Goal: Information Seeking & Learning: Learn about a topic

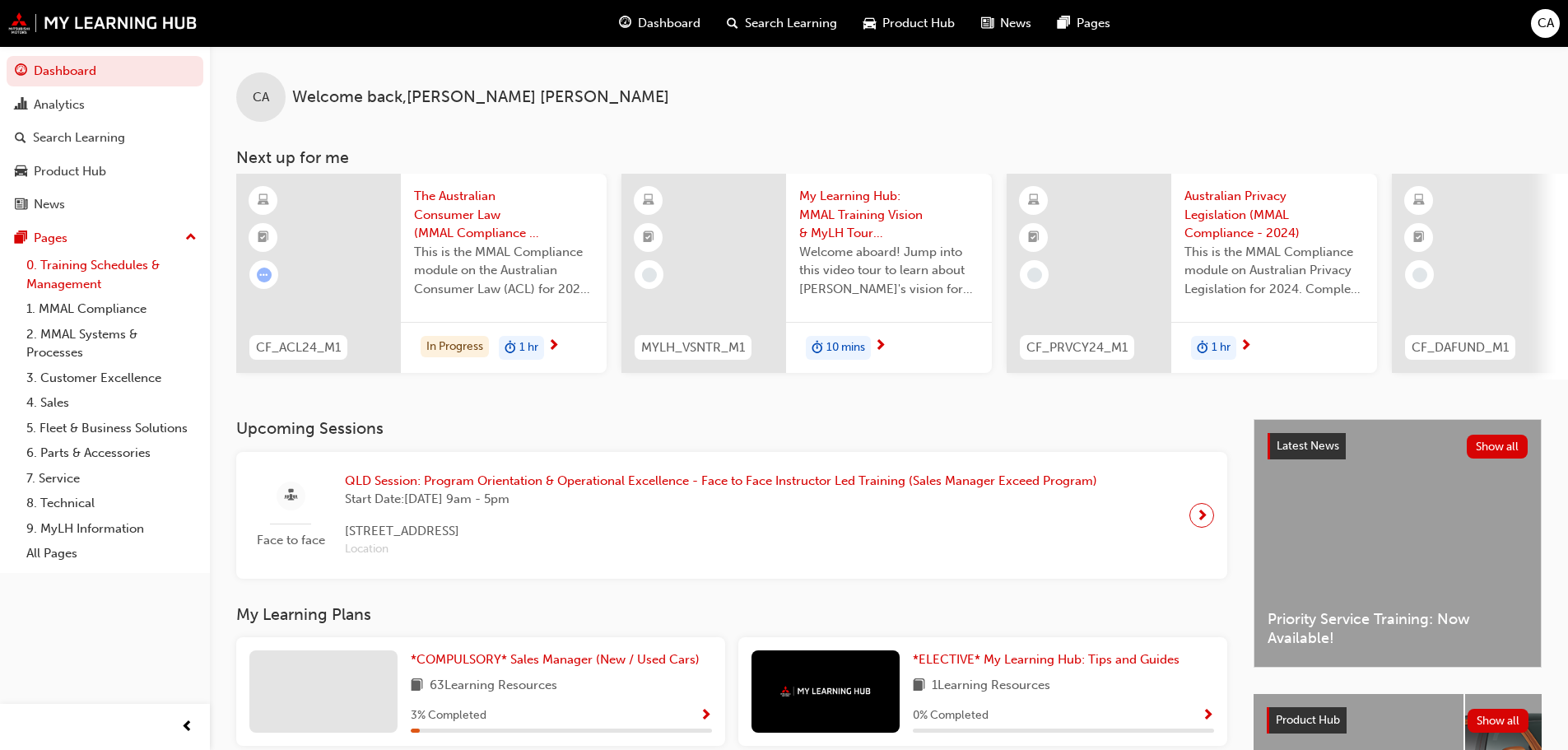
click at [63, 266] on link "0. Training Schedules & Management" at bounding box center [112, 275] width 184 height 43
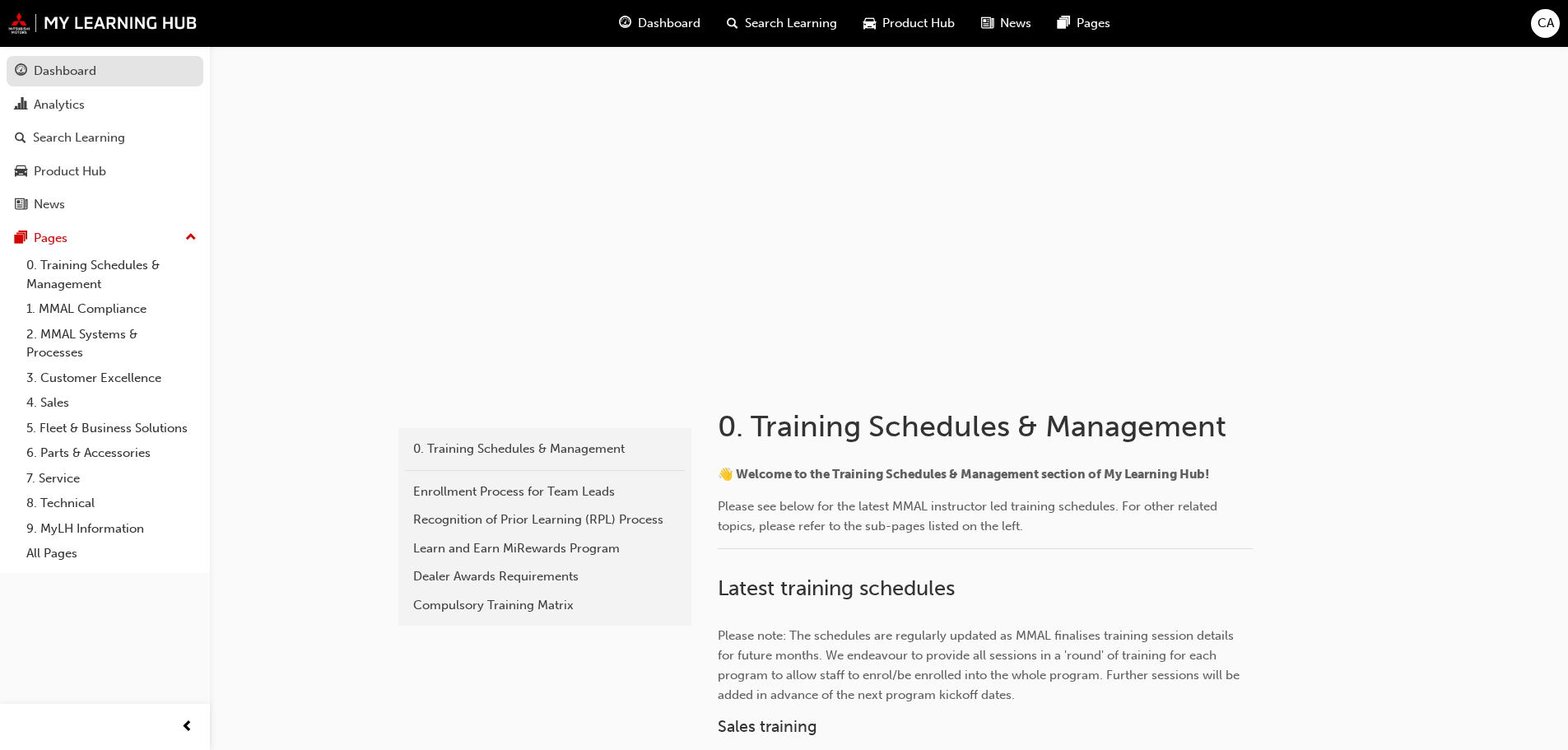
click at [69, 83] on link "Dashboard" at bounding box center [104, 71] width 196 height 31
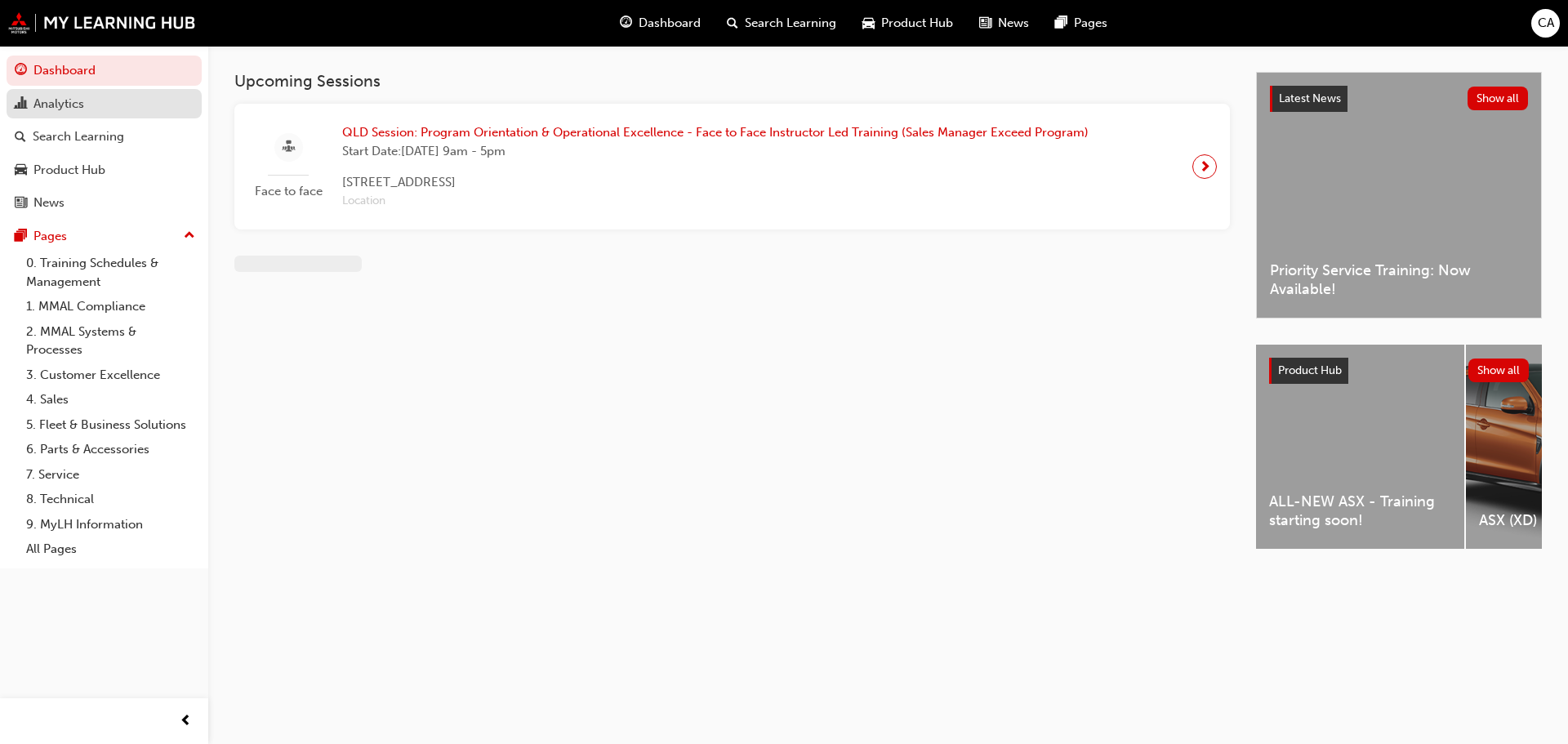
click at [56, 97] on div "Analytics" at bounding box center [58, 104] width 51 height 19
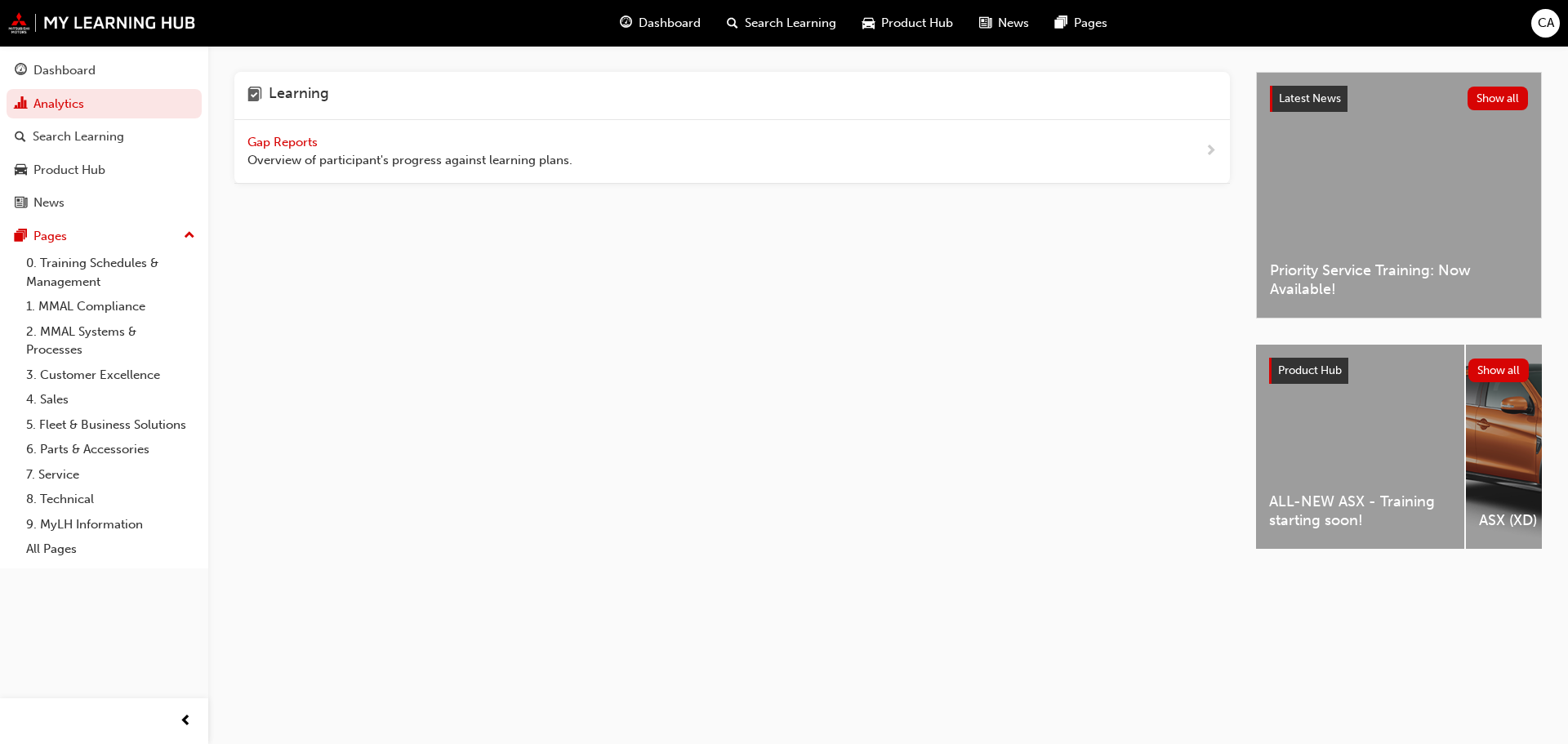
click at [274, 138] on span "Gap Reports" at bounding box center [284, 142] width 73 height 14
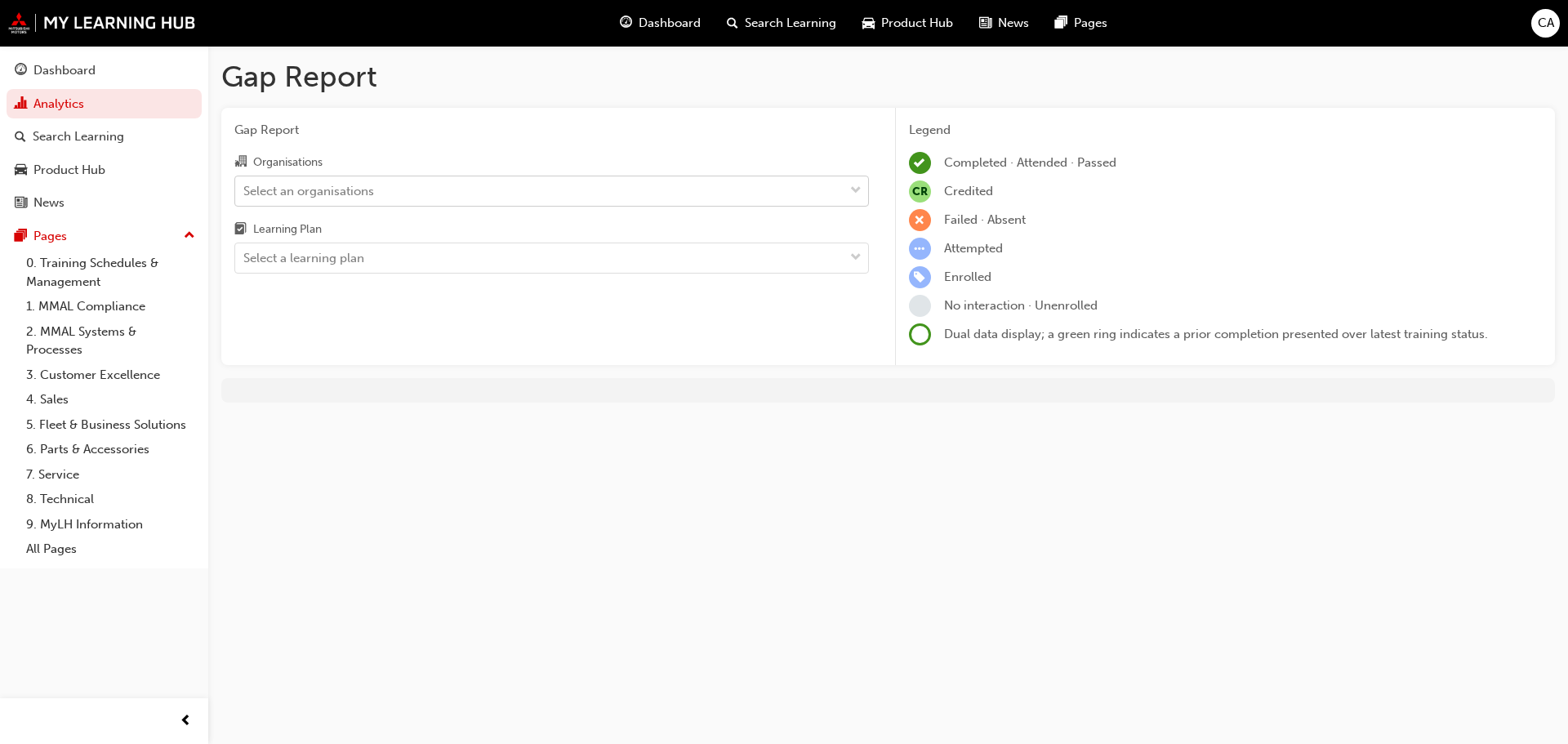
click at [342, 205] on div "Select an organisations" at bounding box center [539, 190] width 608 height 29
click at [245, 196] on input "Organisations Select an organisations" at bounding box center [244, 190] width 2 height 14
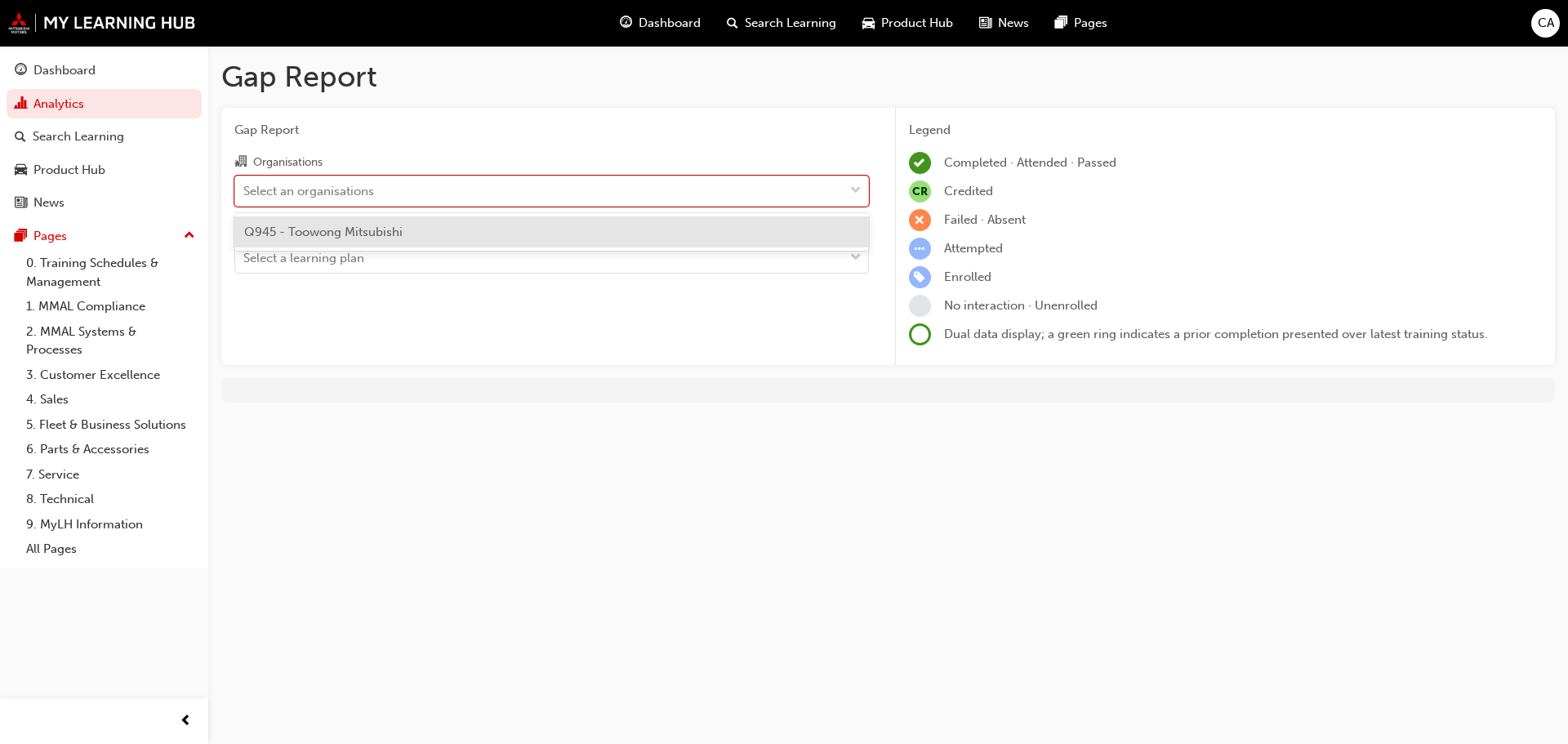
click at [336, 226] on span "Q945 - Toowong Mitsubishi" at bounding box center [323, 231] width 158 height 14
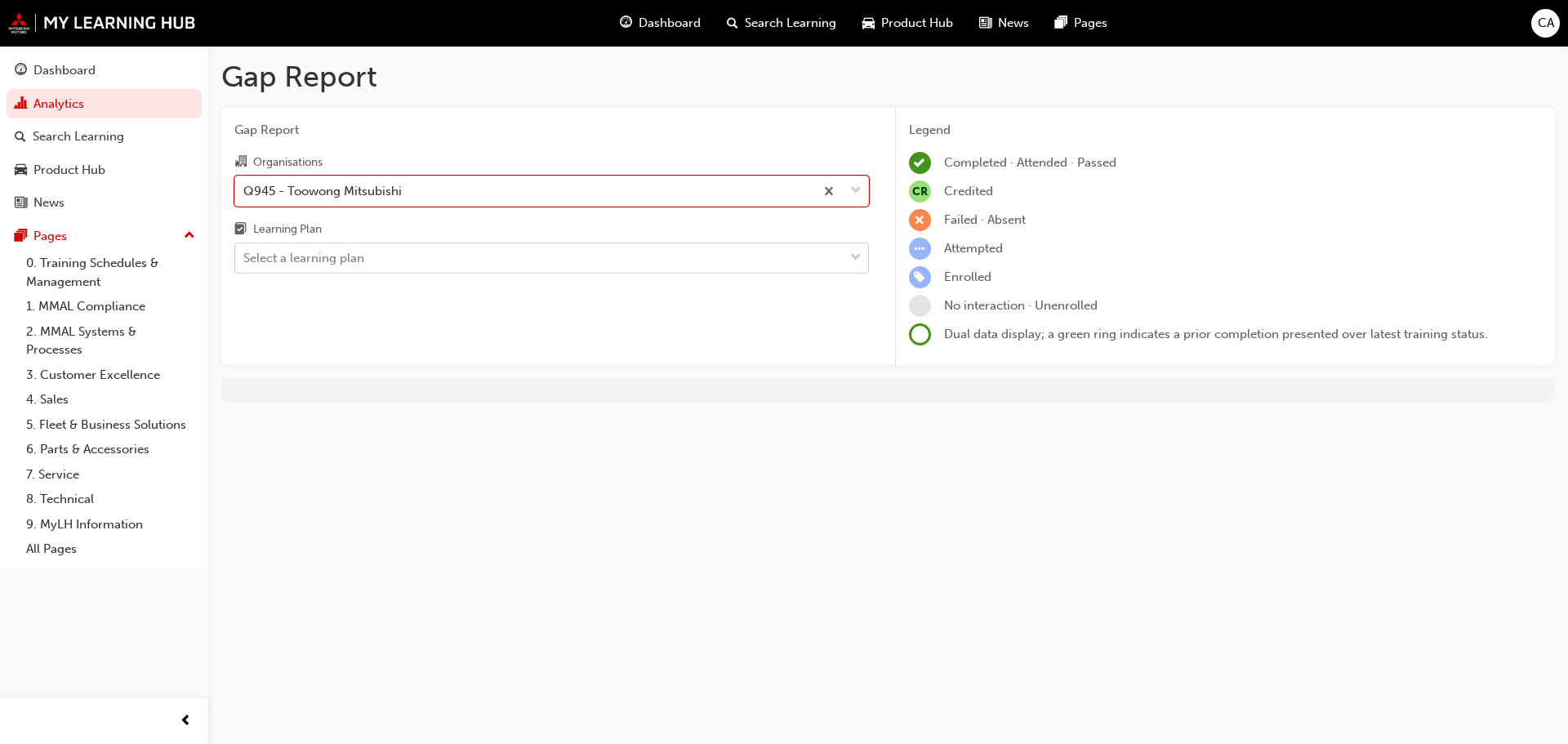
click at [330, 263] on div "Select a learning plan" at bounding box center [303, 258] width 121 height 19
click at [245, 263] on input "Learning Plan Select a learning plan" at bounding box center [244, 258] width 2 height 14
drag, startPoint x: 632, startPoint y: 330, endPoint x: 435, endPoint y: 348, distance: 197.8
click at [435, 348] on div "Gap Report Organisations Q945 - Toowong Mitsubishi Learning Plan Select a learn…" at bounding box center [552, 237] width 661 height 258
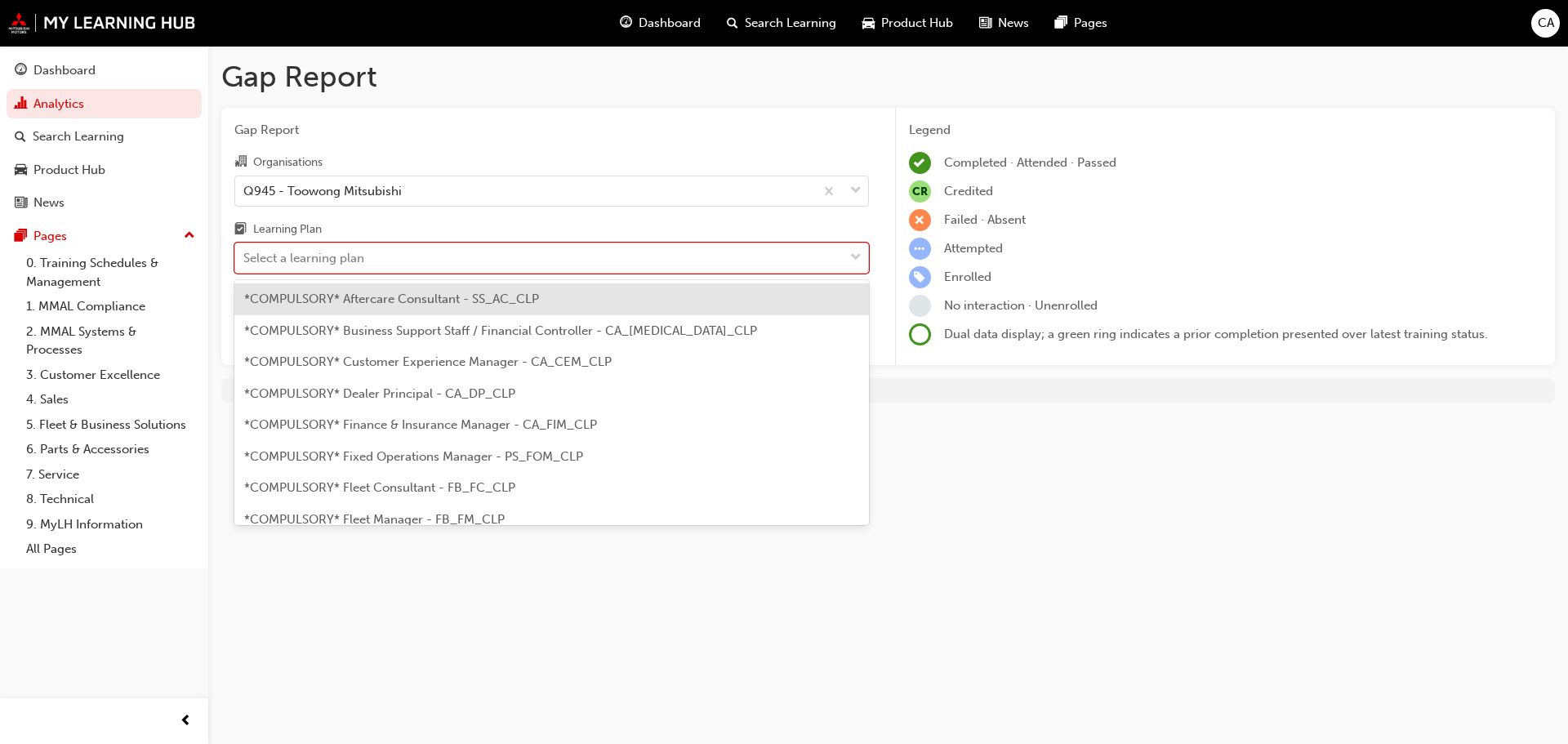
click at [410, 254] on div "Select a learning plan" at bounding box center [539, 258] width 608 height 29
click at [245, 254] on input "Learning Plan option *COMPULSORY* Aftercare Consultant - SS_AC_CLP focused, 1 o…" at bounding box center [244, 258] width 2 height 14
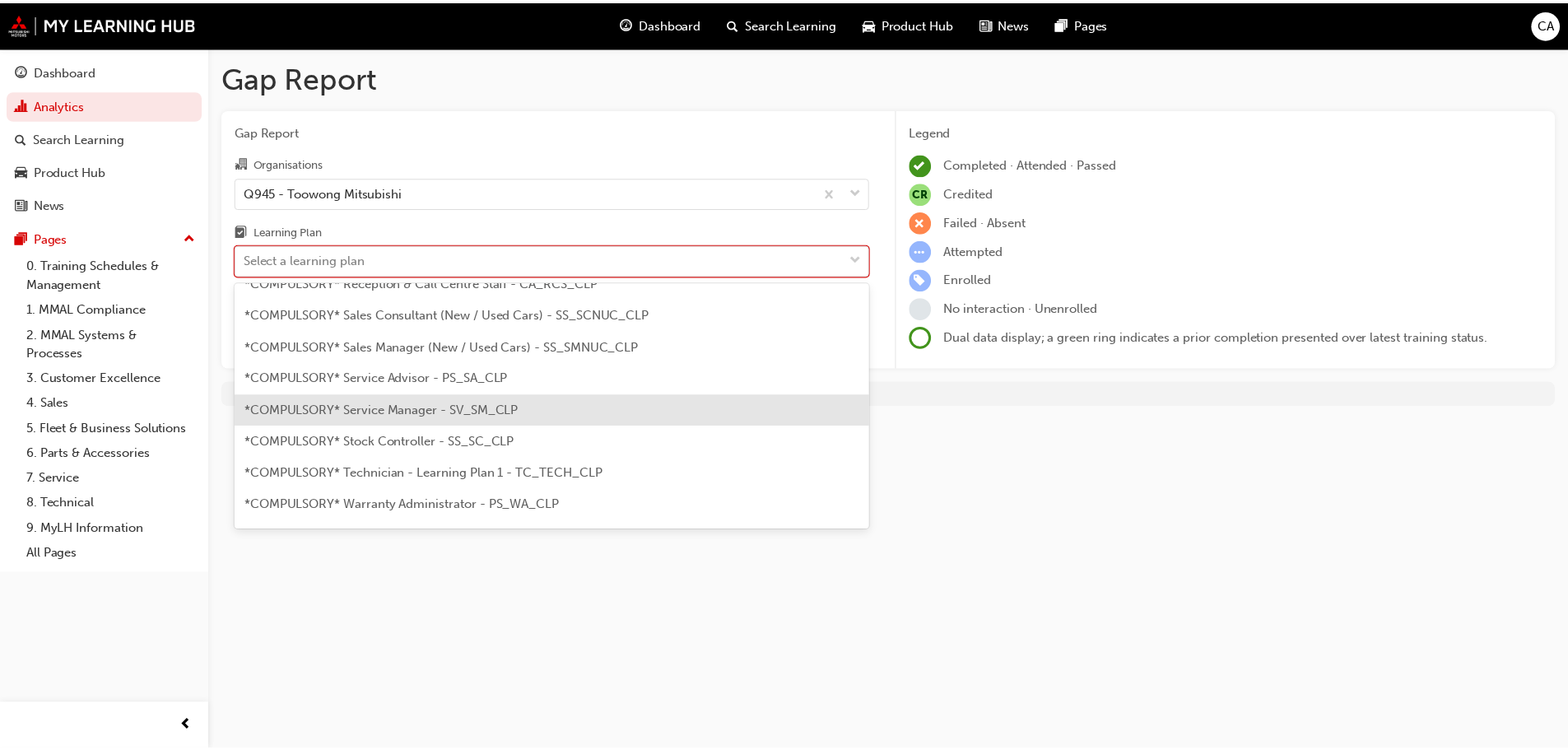
scroll to position [411, 0]
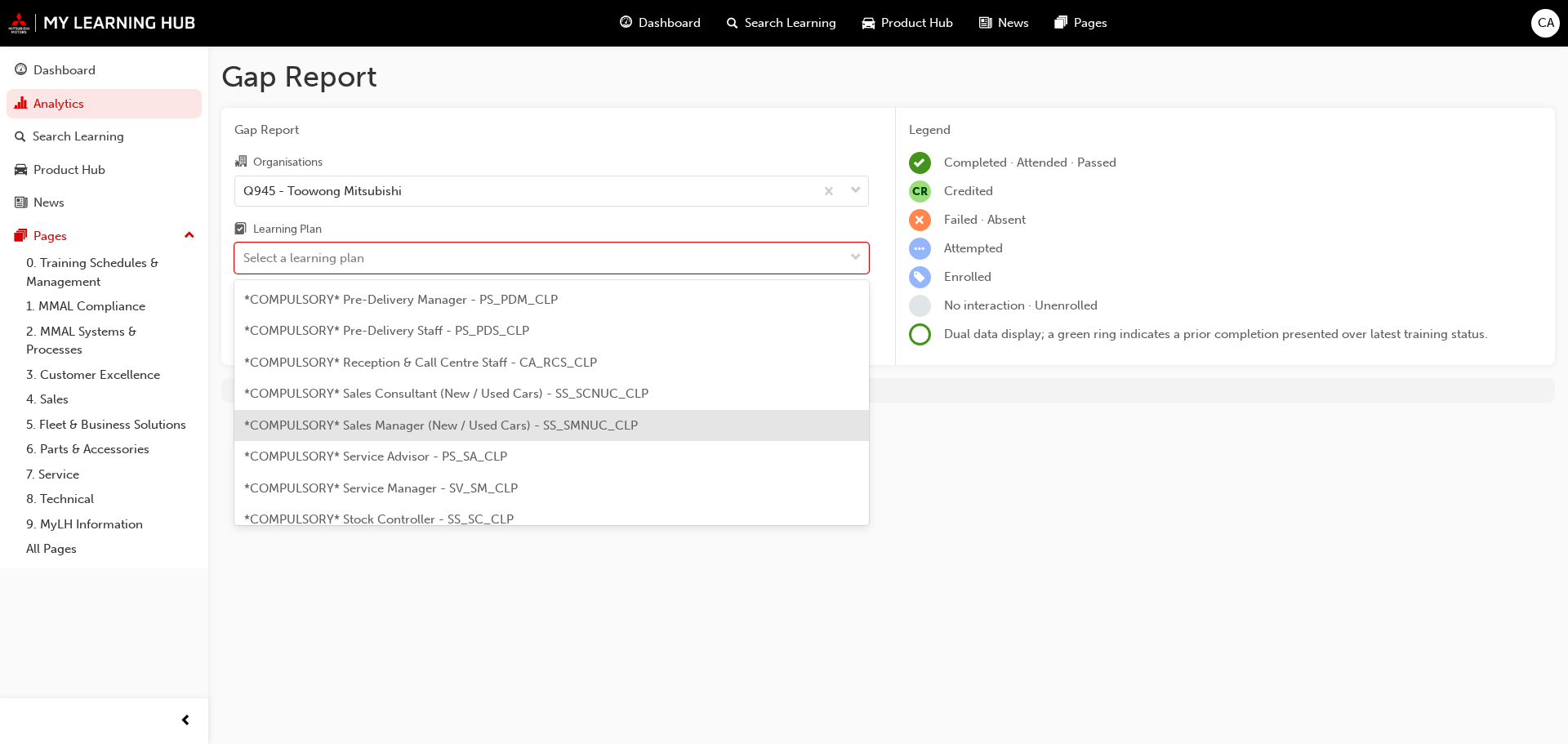
click at [426, 418] on span "*COMPULSORY* Sales Manager (New / Used Cars) - SS_SMNUC_CLP" at bounding box center [440, 425] width 394 height 14
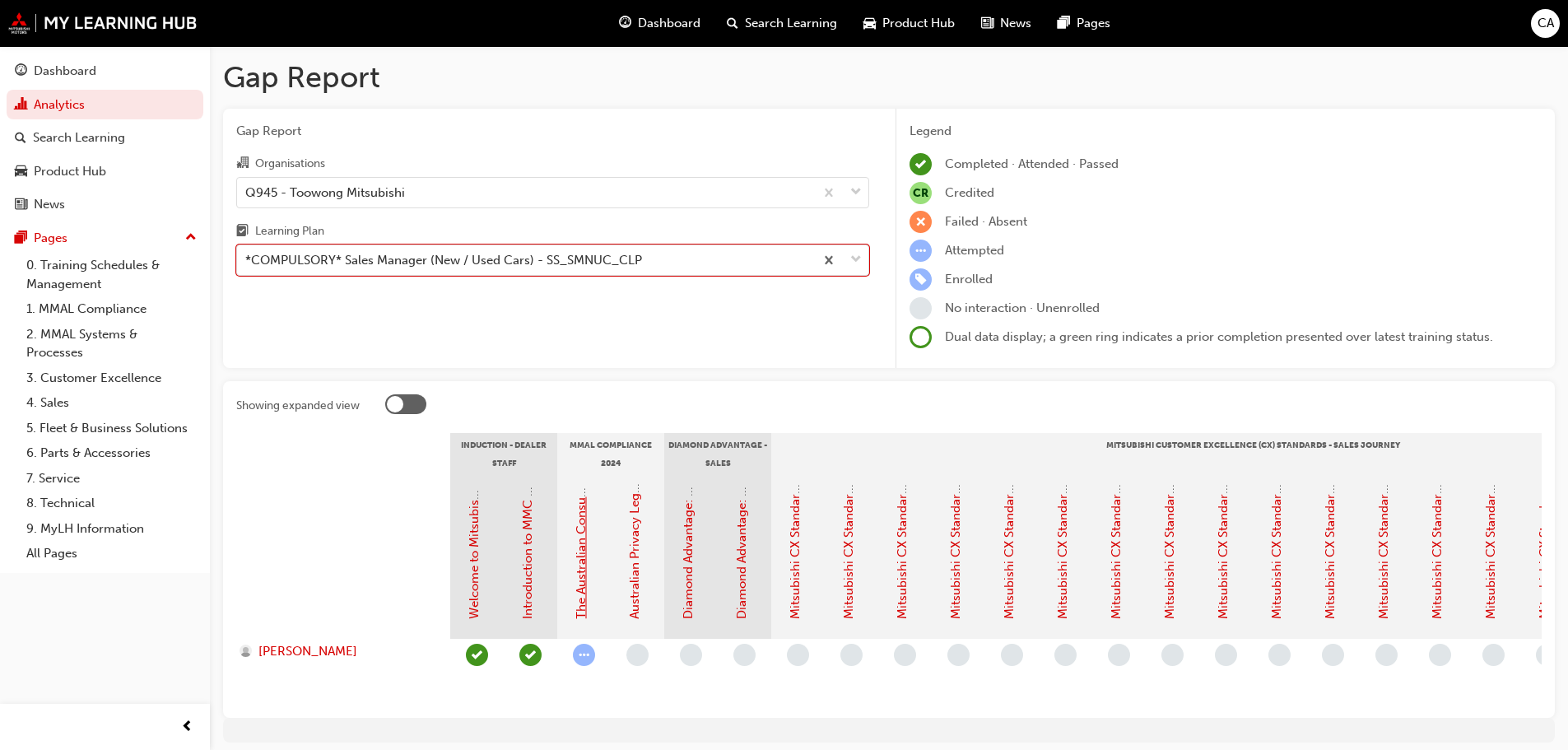
click at [580, 533] on link "The Australian Consumer Law (MMAL Compliance - 2024)" at bounding box center [581, 452] width 14 height 332
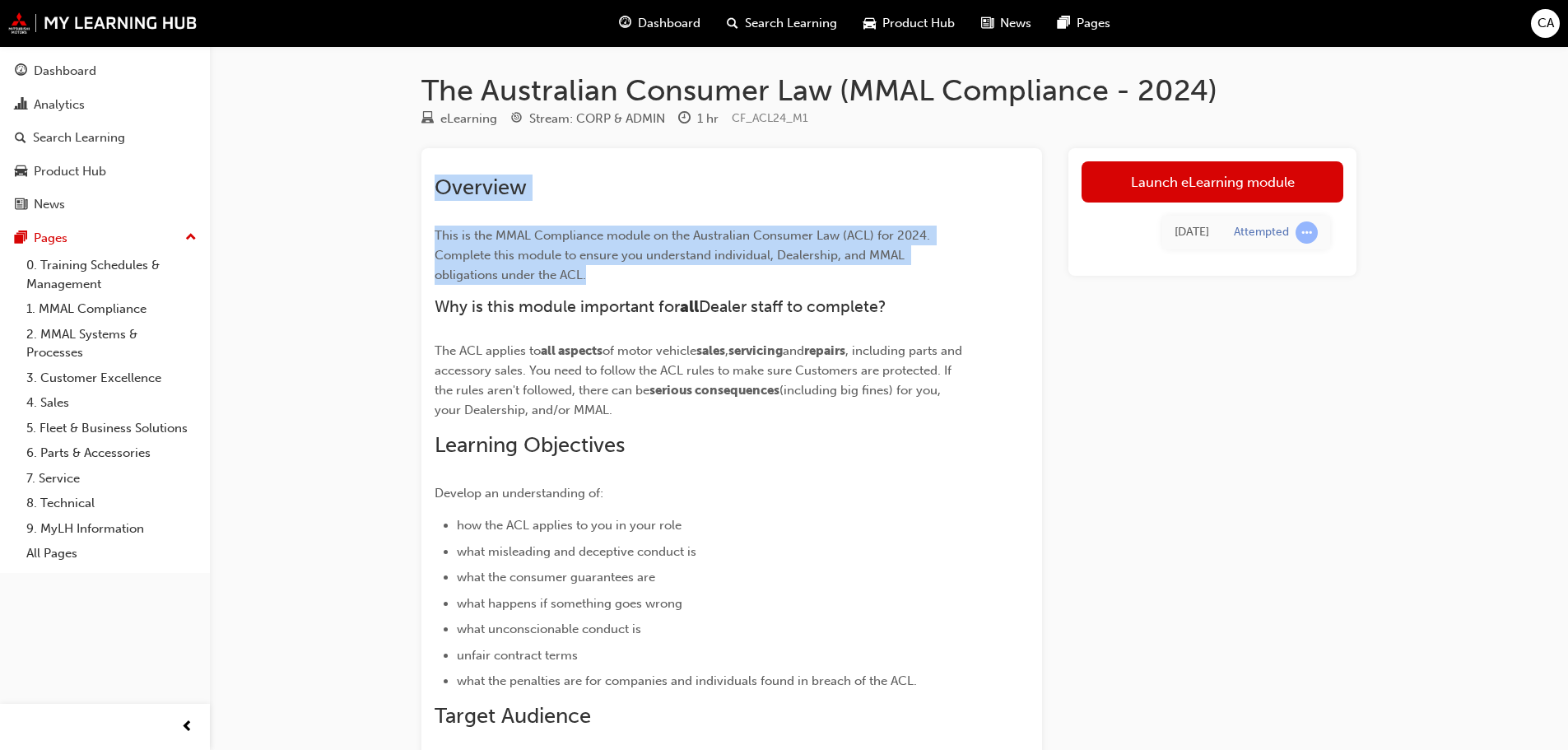
drag, startPoint x: 592, startPoint y: 275, endPoint x: 427, endPoint y: 182, distance: 189.4
click at [427, 182] on div "Overview This is the MMAL Compliance module on the Australian Consumer Law (ACL…" at bounding box center [731, 547] width 620 height 798
click at [590, 281] on p "This is the MMAL Compliance module on the Australian Consumer Law (ACL) for 202…" at bounding box center [702, 255] width 535 height 59
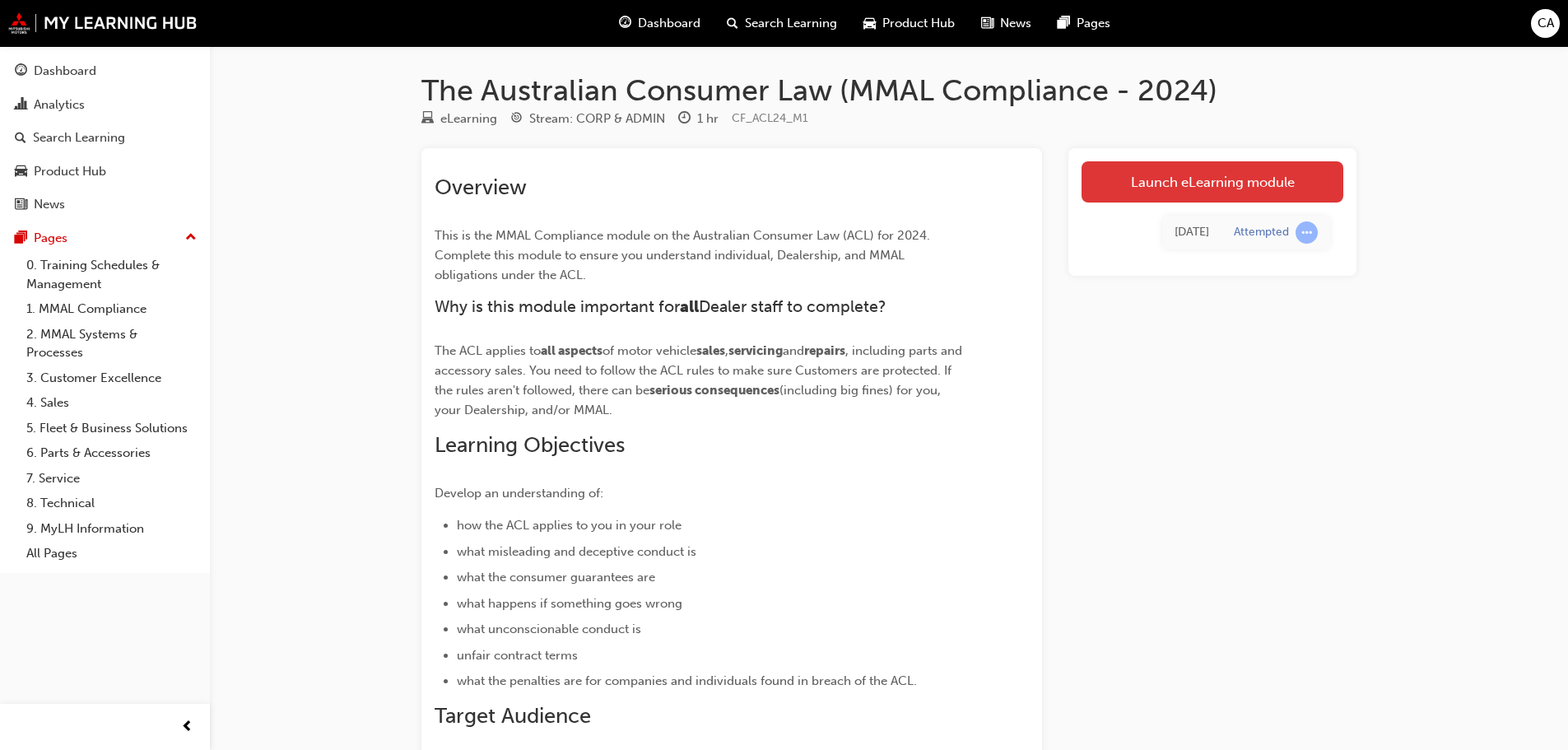
click at [1215, 190] on link "Launch eLearning module" at bounding box center [1212, 182] width 262 height 41
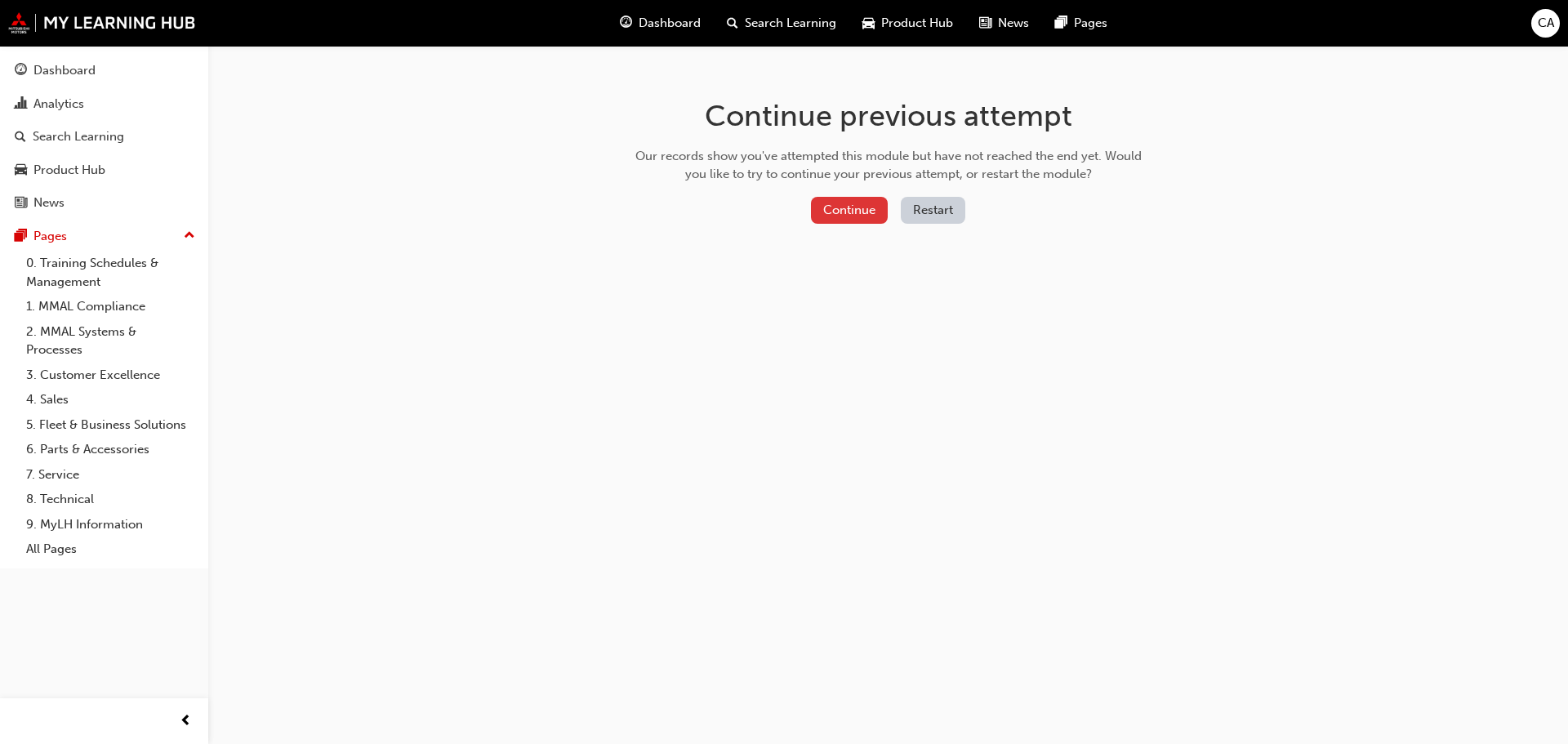
click at [832, 205] on button "Continue" at bounding box center [850, 210] width 77 height 27
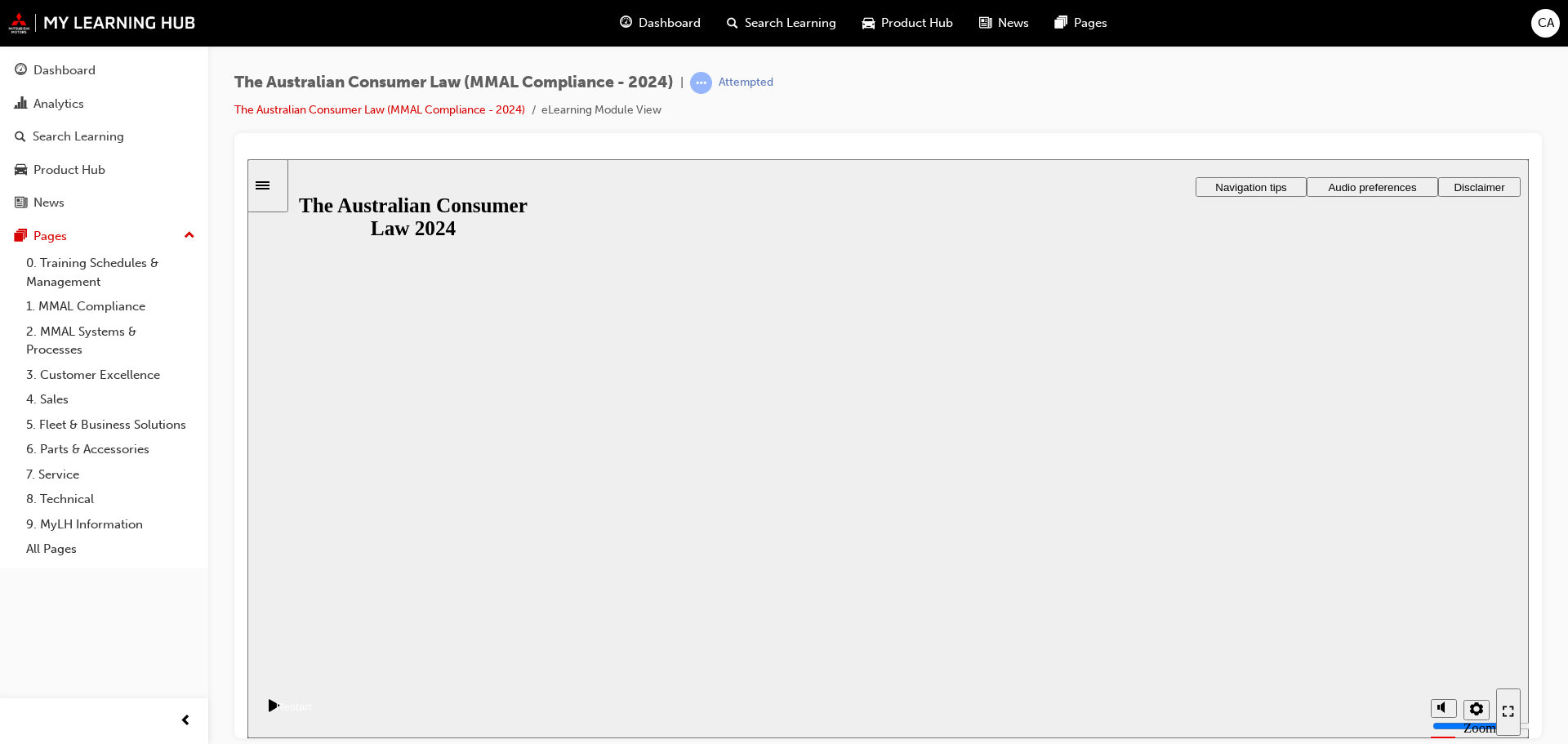
click at [312, 676] on button "Resume" at bounding box center [280, 687] width 64 height 21
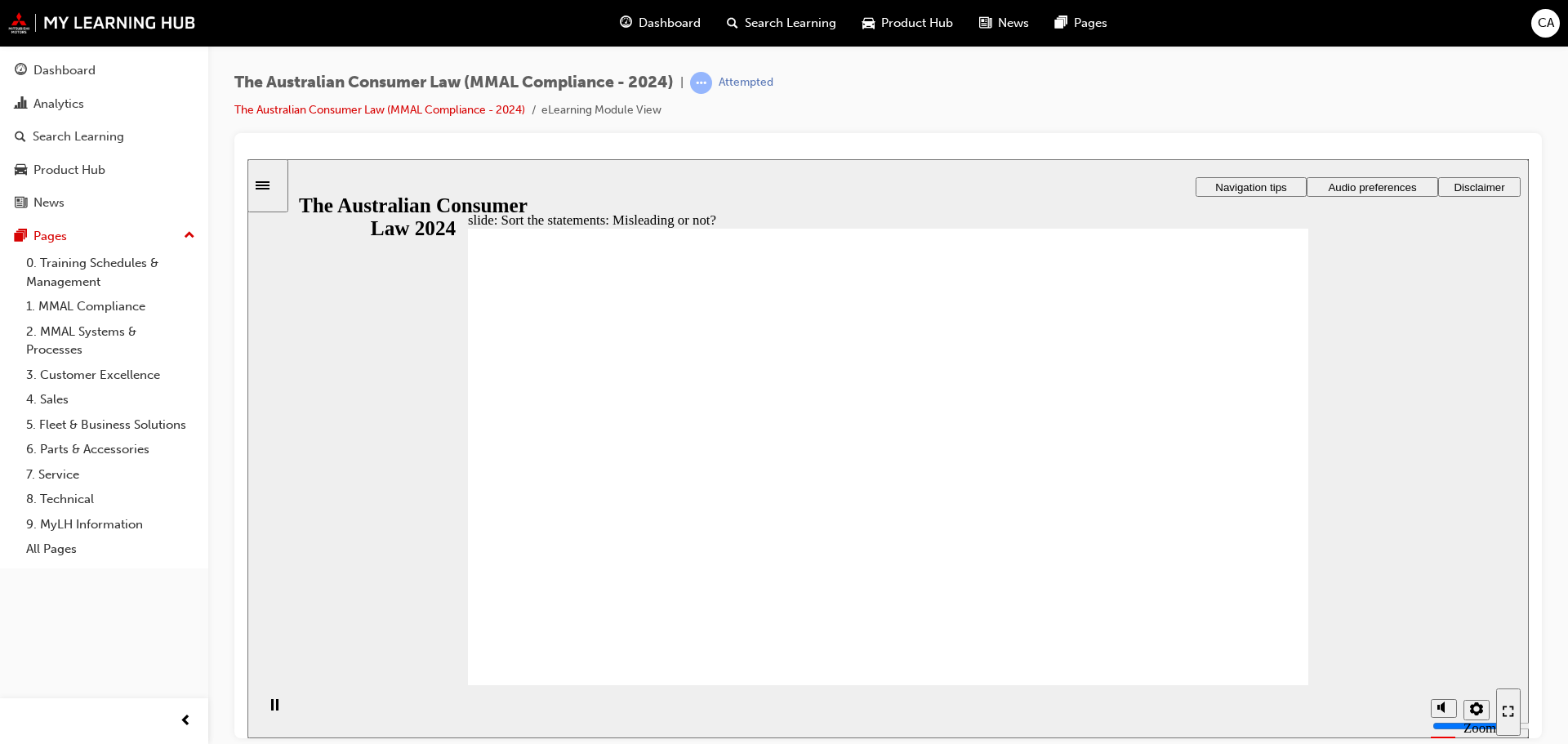
drag, startPoint x: 894, startPoint y: 347, endPoint x: 743, endPoint y: 512, distance: 223.7
drag, startPoint x: 879, startPoint y: 363, endPoint x: 1017, endPoint y: 518, distance: 207.5
drag, startPoint x: 937, startPoint y: 356, endPoint x: 776, endPoint y: 489, distance: 208.8
drag, startPoint x: 953, startPoint y: 347, endPoint x: 750, endPoint y: 495, distance: 251.2
drag, startPoint x: 659, startPoint y: 530, endPoint x: 692, endPoint y: 504, distance: 42.0
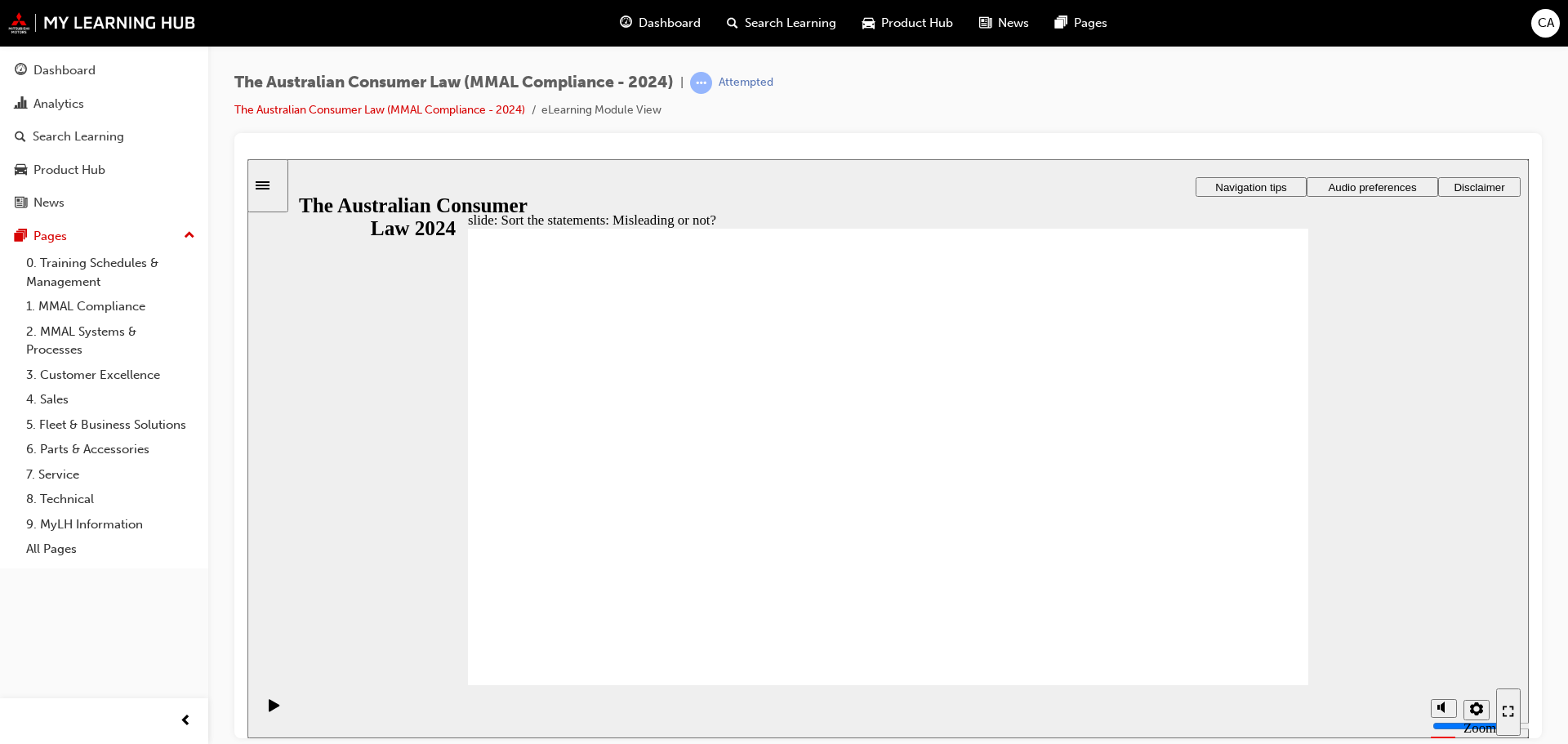
drag, startPoint x: 871, startPoint y: 372, endPoint x: 1053, endPoint y: 536, distance: 245.0
drag, startPoint x: 923, startPoint y: 376, endPoint x: 780, endPoint y: 528, distance: 208.7
drag, startPoint x: 961, startPoint y: 359, endPoint x: 794, endPoint y: 484, distance: 208.6
